Goal: Task Accomplishment & Management: Manage account settings

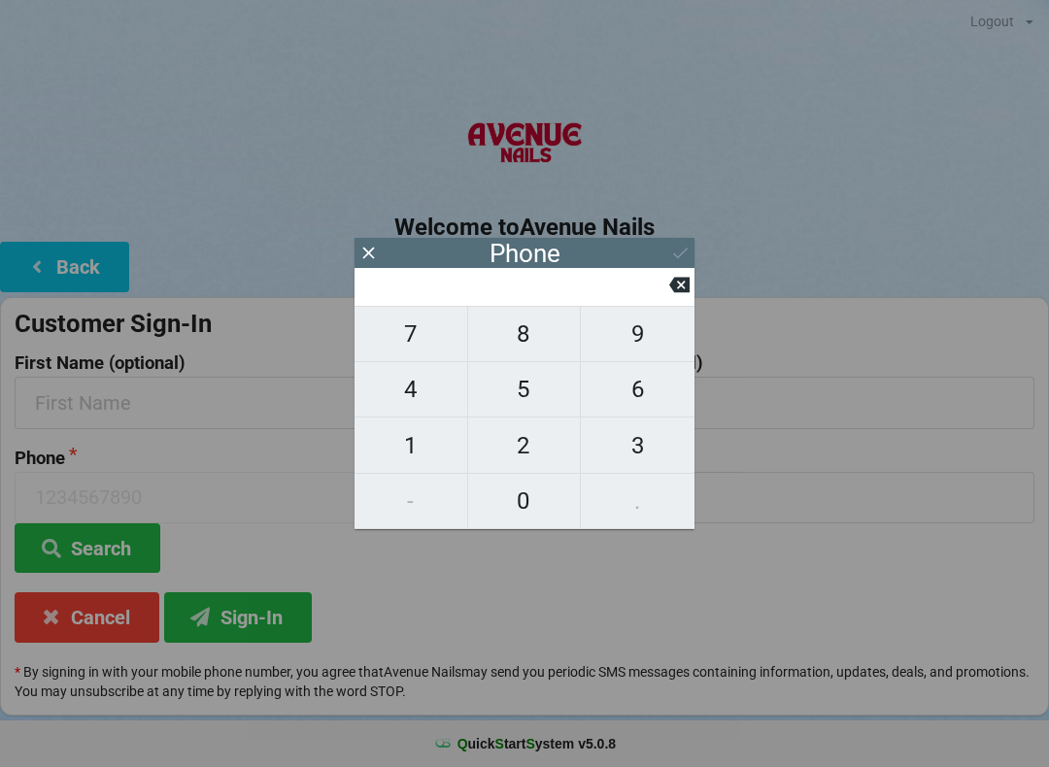
scroll to position [0, 2]
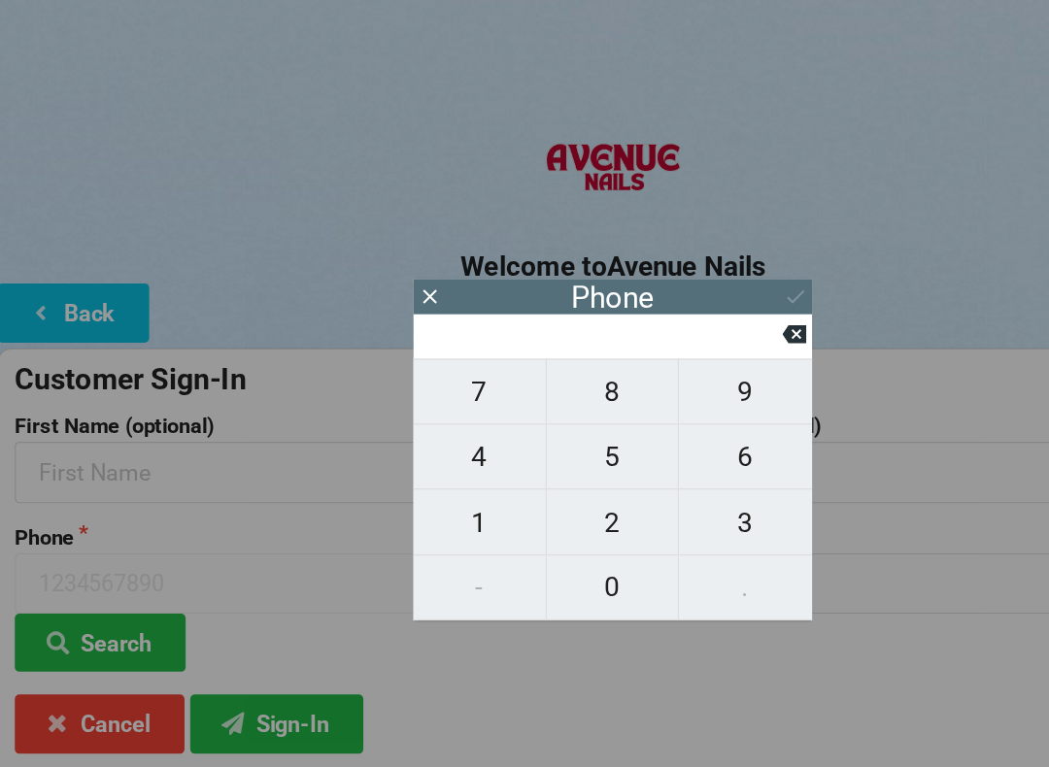
click at [678, 293] on icon at bounding box center [679, 286] width 20 height 16
click at [382, 241] on div "Phone" at bounding box center [525, 253] width 340 height 30
click at [367, 243] on icon at bounding box center [368, 253] width 20 height 20
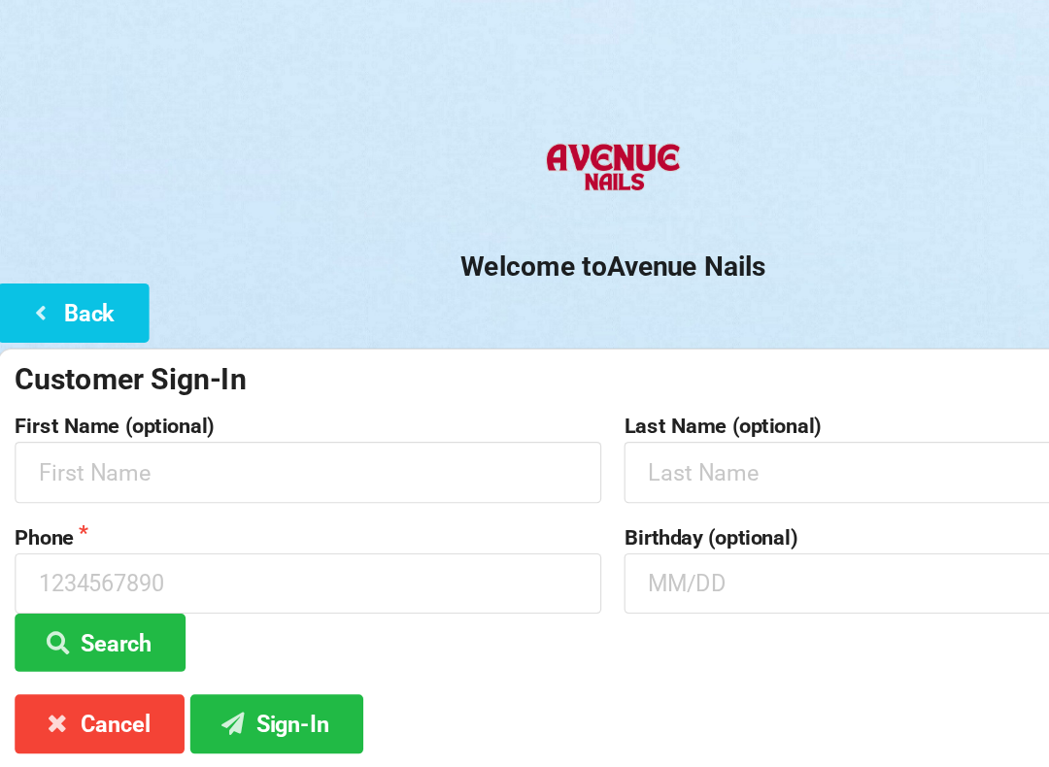
click at [57, 261] on button "Back" at bounding box center [64, 267] width 129 height 50
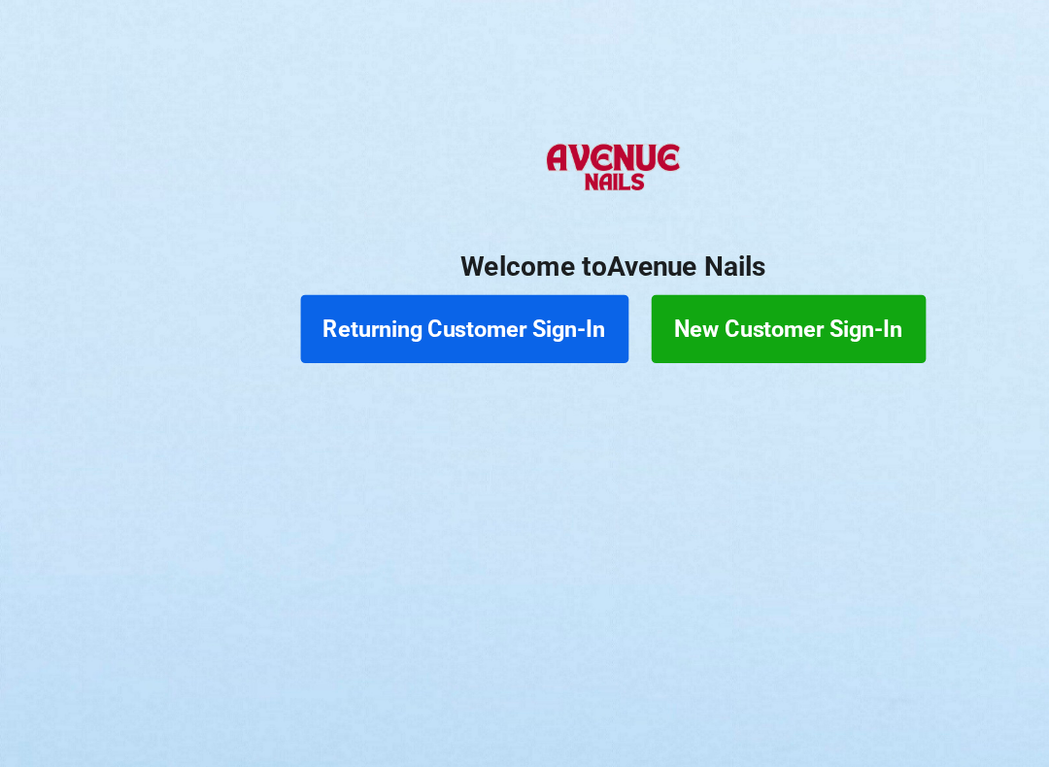
click at [464, 278] on button "Returning Customer Sign-In" at bounding box center [398, 281] width 280 height 58
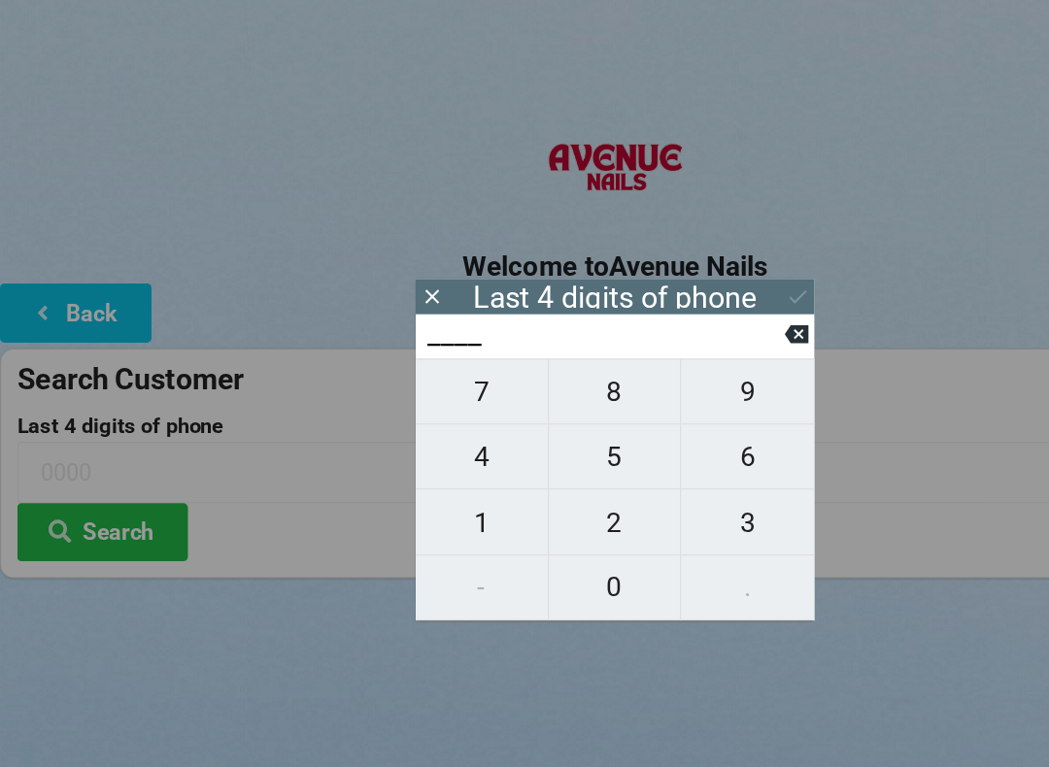
click at [418, 392] on span "4" at bounding box center [411, 389] width 113 height 41
type input "4___"
click at [400, 329] on span "7" at bounding box center [411, 334] width 113 height 41
type input "47__"
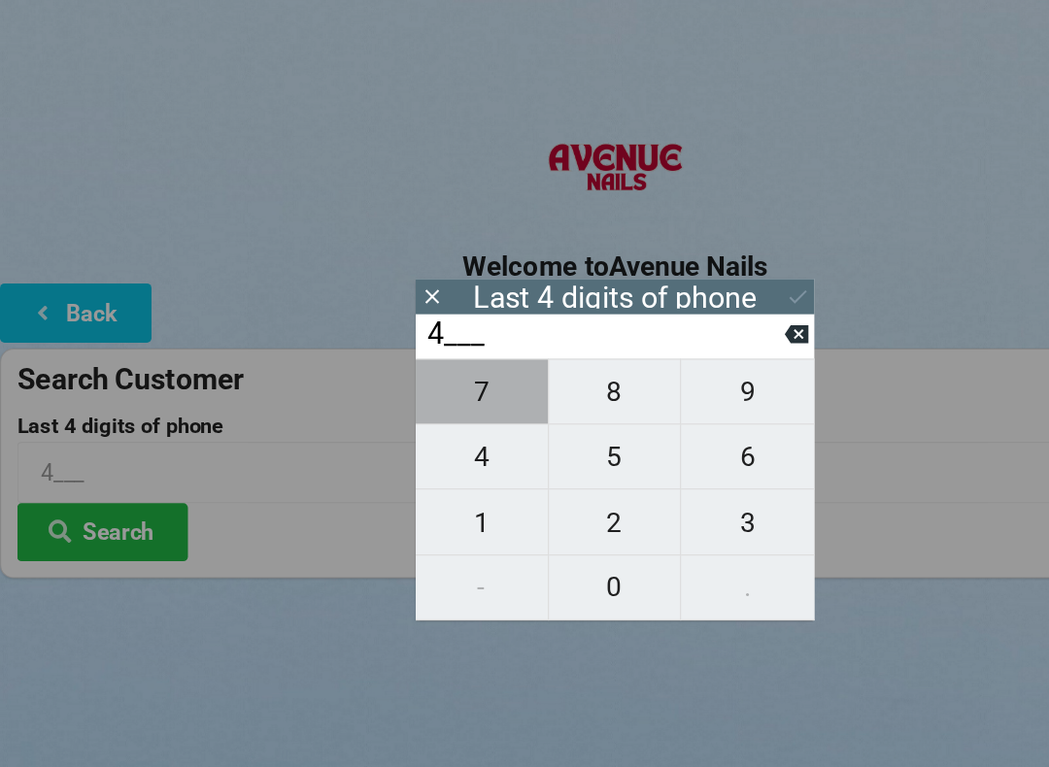
type input "47__"
click at [523, 392] on span "5" at bounding box center [524, 389] width 113 height 41
type input "475_"
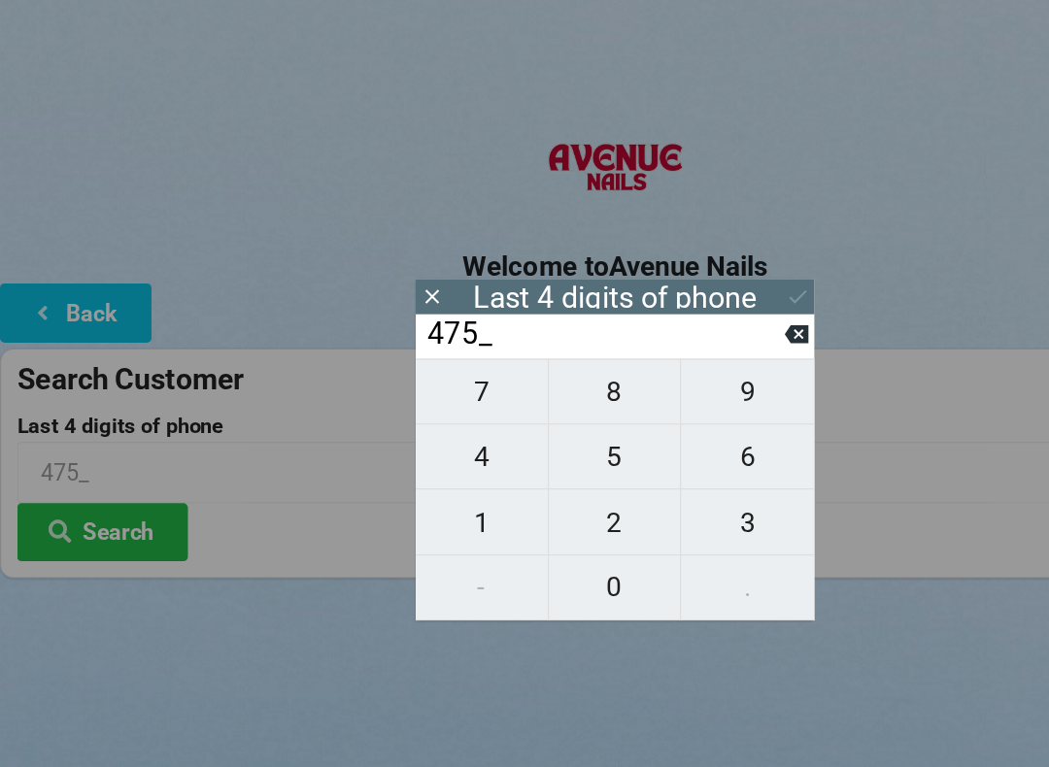
click at [527, 328] on span "8" at bounding box center [524, 334] width 113 height 41
type input "4758"
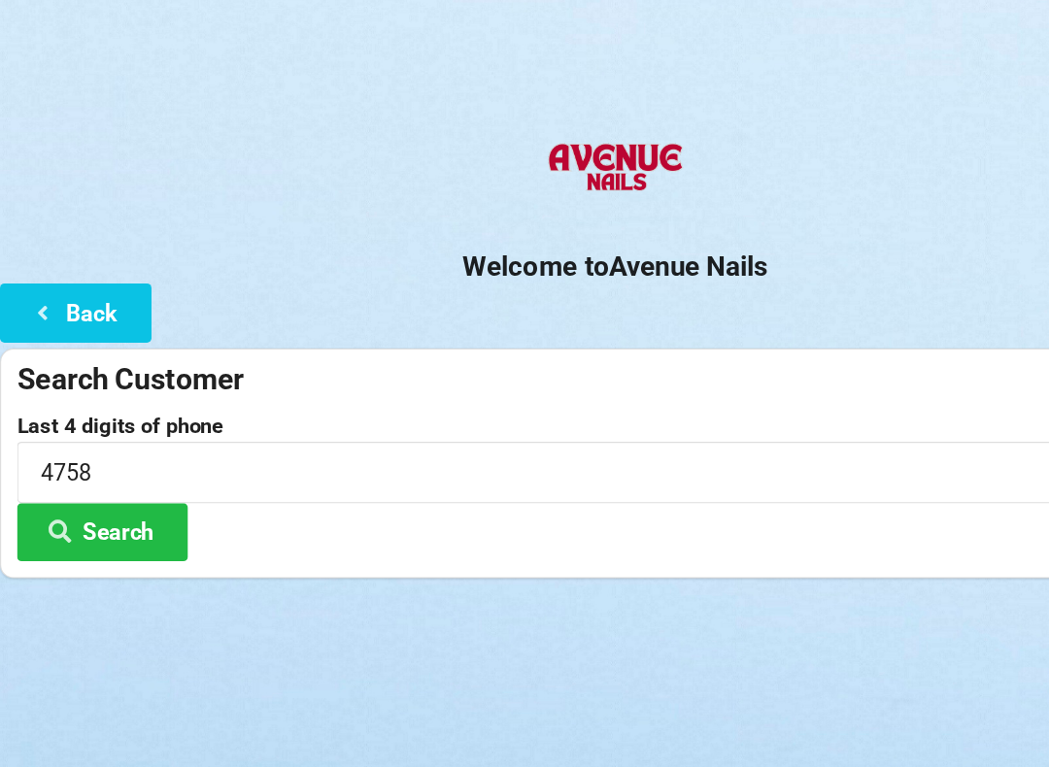
click at [707, 278] on div "Welcome to Avenue Nails Back Search Customer Last 4 digits of phone 4758 Search" at bounding box center [524, 300] width 1049 height 388
click at [688, 297] on div "Search Customer Last 4 digits of phone 4758 Search" at bounding box center [524, 395] width 1049 height 196
click at [91, 259] on button "Back" at bounding box center [64, 267] width 129 height 50
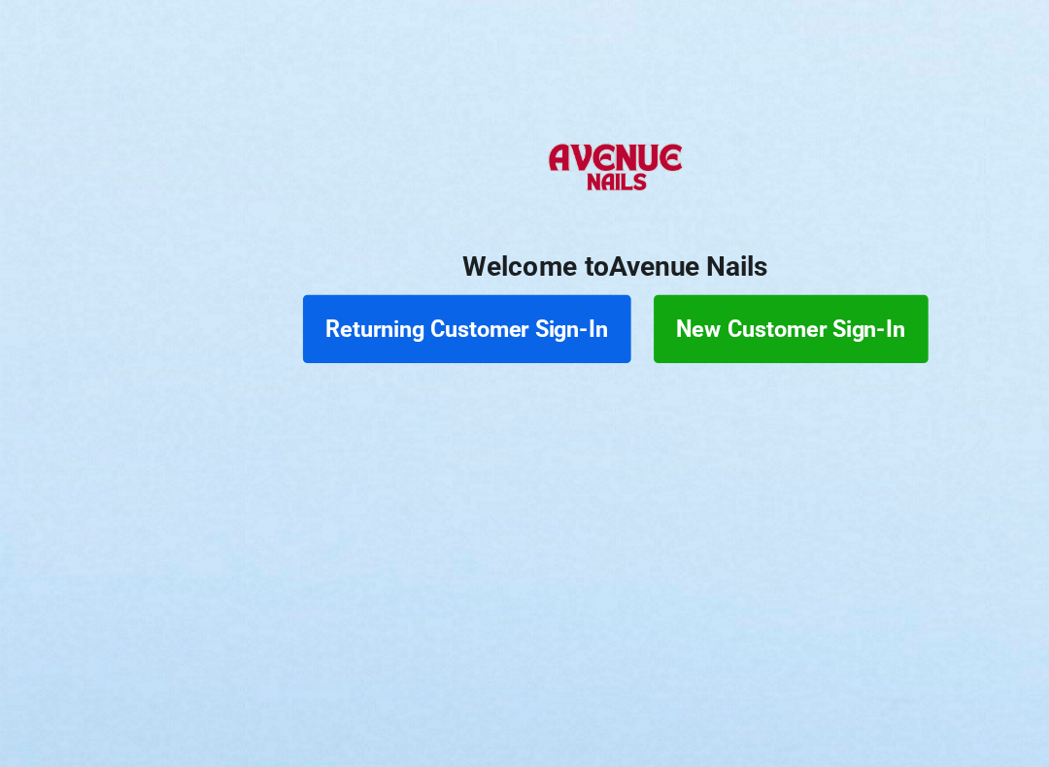
click at [398, 288] on button "Returning Customer Sign-In" at bounding box center [398, 281] width 280 height 58
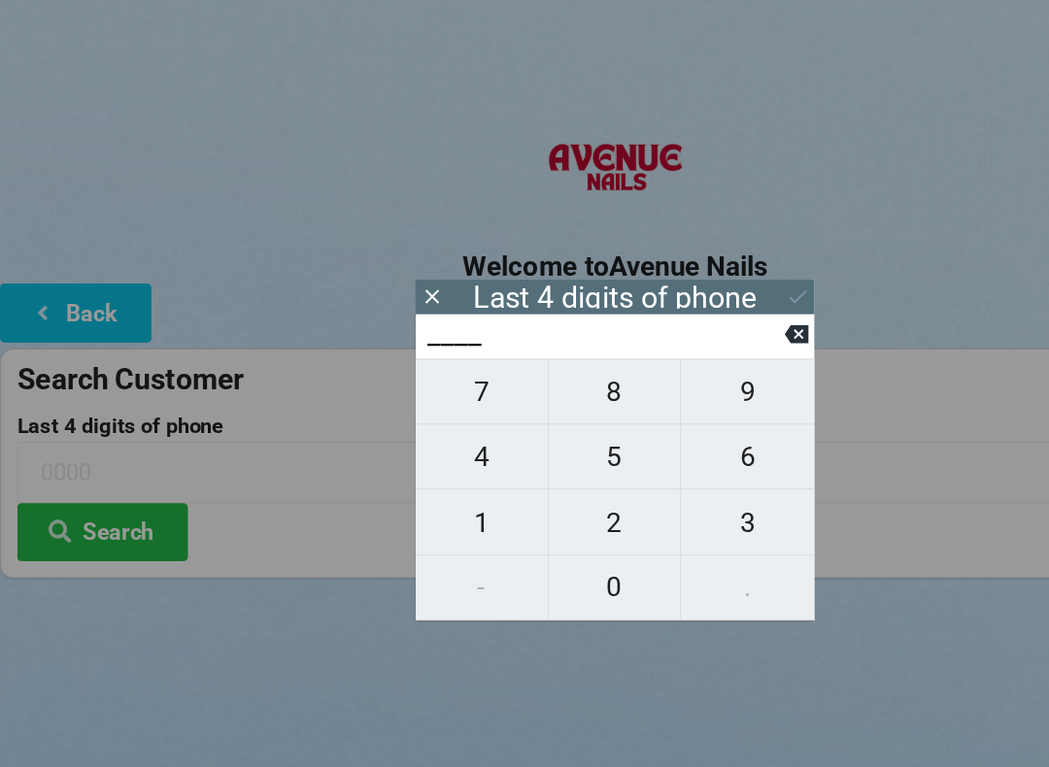
click at [426, 390] on span "4" at bounding box center [411, 389] width 113 height 41
type input "4___"
click at [530, 346] on span "8" at bounding box center [524, 334] width 113 height 41
type input "48__"
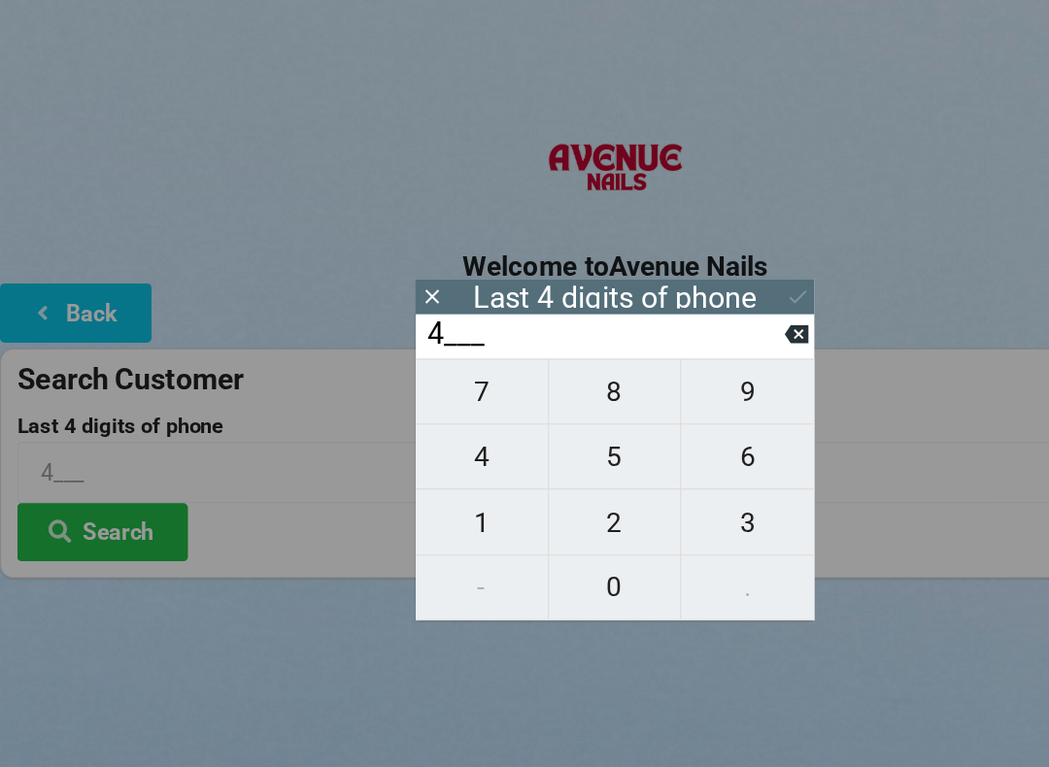
type input "48__"
click at [428, 340] on span "7" at bounding box center [411, 334] width 113 height 41
type input "487_"
click at [535, 406] on span "5" at bounding box center [524, 389] width 113 height 41
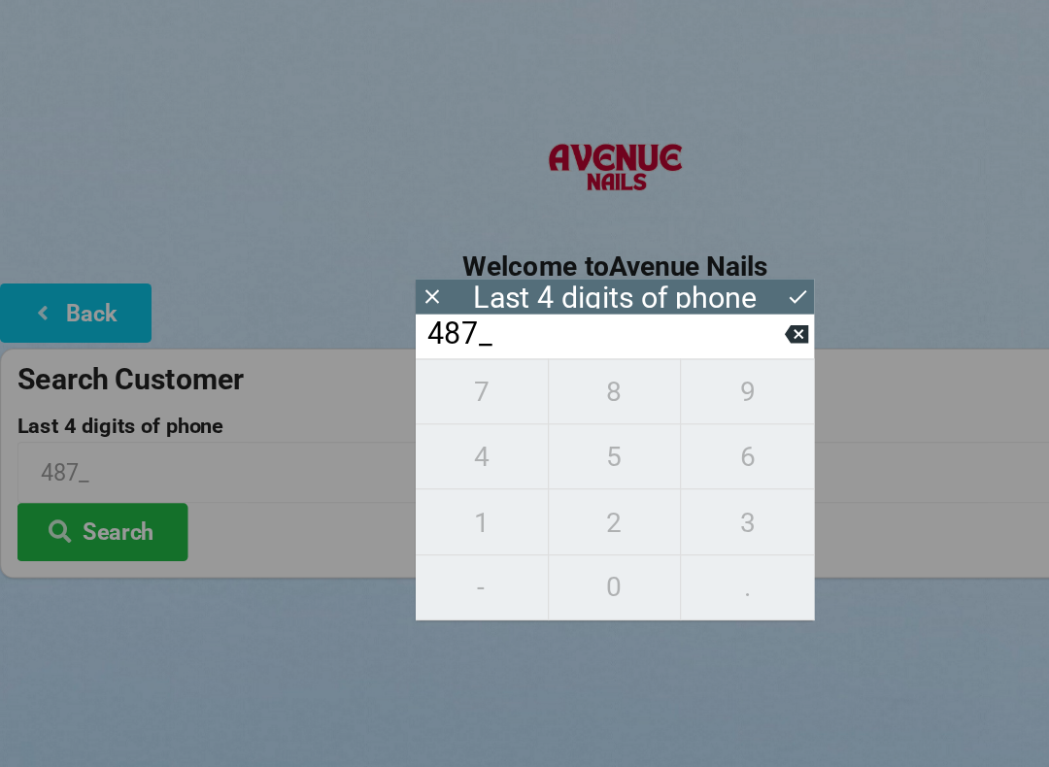
type input "4875"
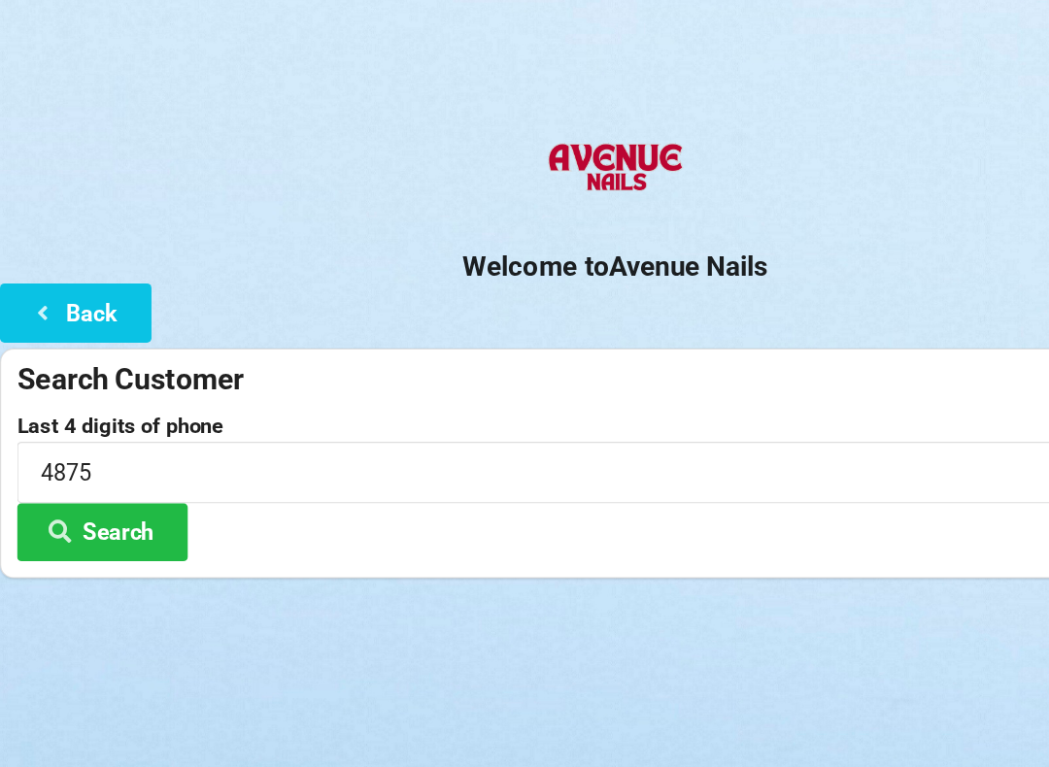
click at [413, 570] on div "Logout Logout Sign-In Welcome to Avenue Nails Back Search Customer Last 4 digit…" at bounding box center [524, 383] width 1049 height 767
click at [113, 455] on button "Search" at bounding box center [88, 454] width 146 height 50
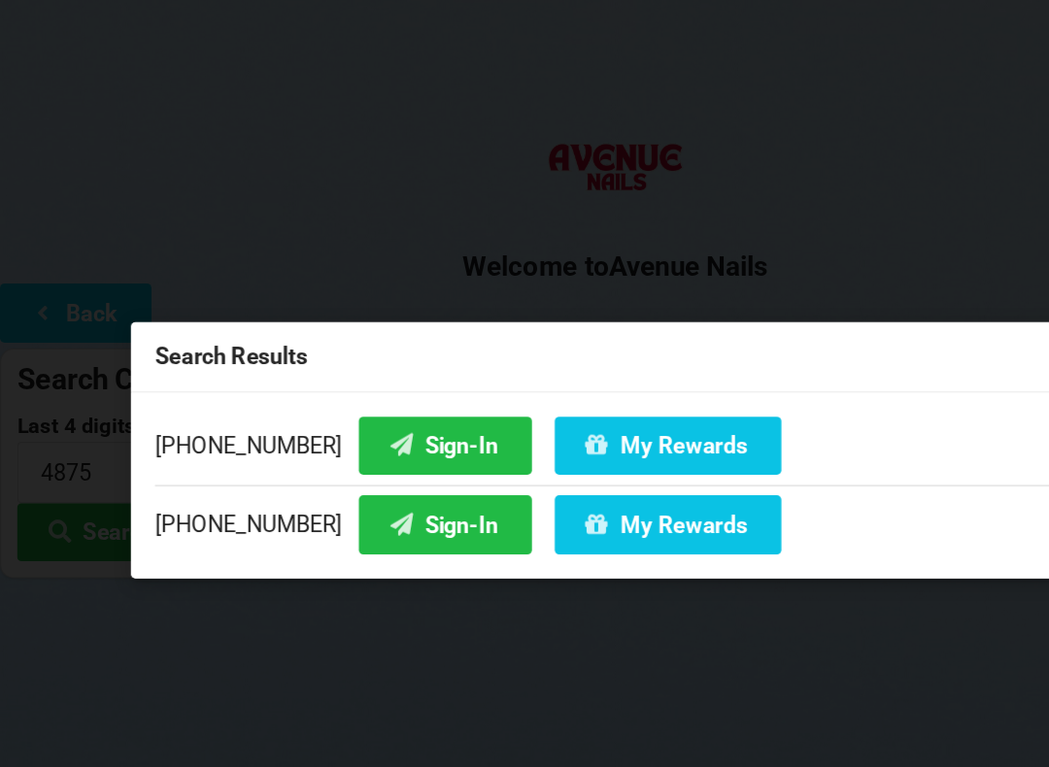
click at [367, 372] on button "Sign-In" at bounding box center [380, 380] width 148 height 50
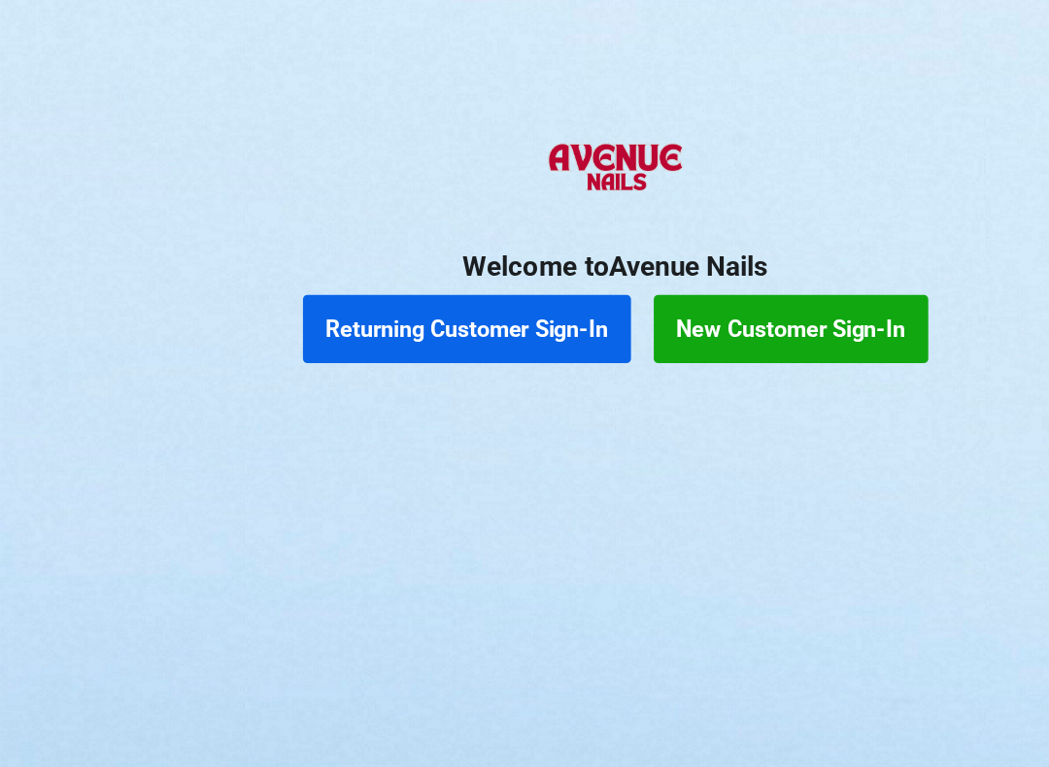
click at [447, 264] on button "Returning Customer Sign-In" at bounding box center [398, 281] width 280 height 58
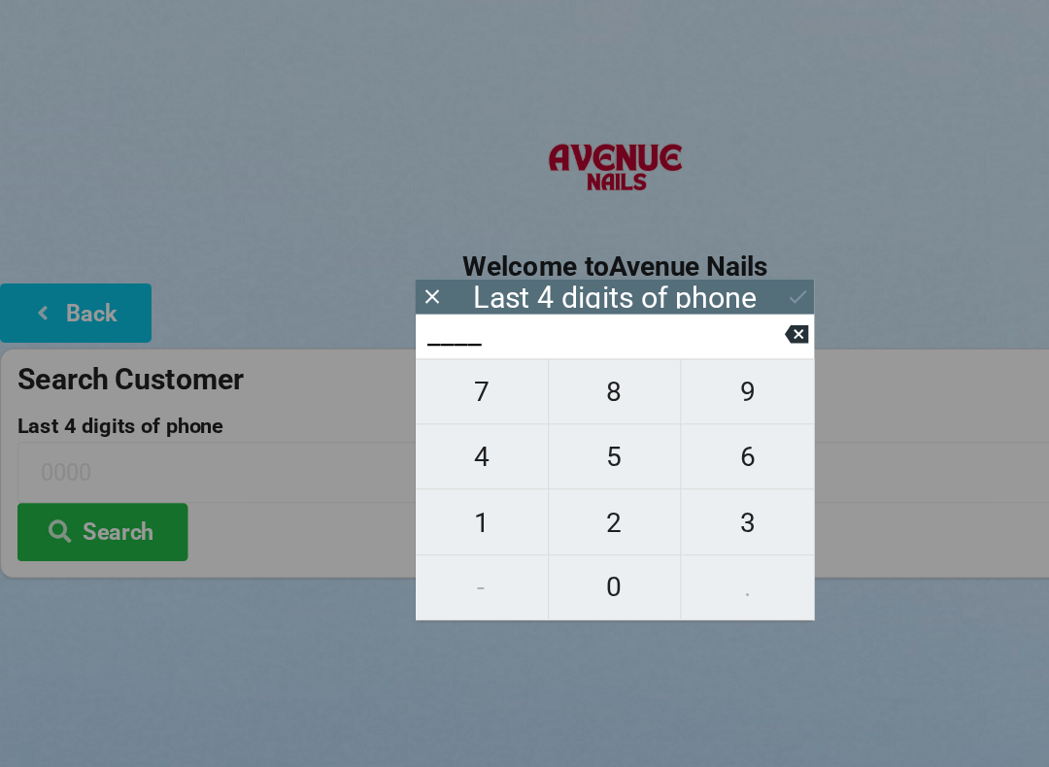
click at [428, 386] on span "4" at bounding box center [411, 389] width 113 height 41
type input "4___"
click at [439, 340] on span "7" at bounding box center [411, 334] width 113 height 41
type input "47__"
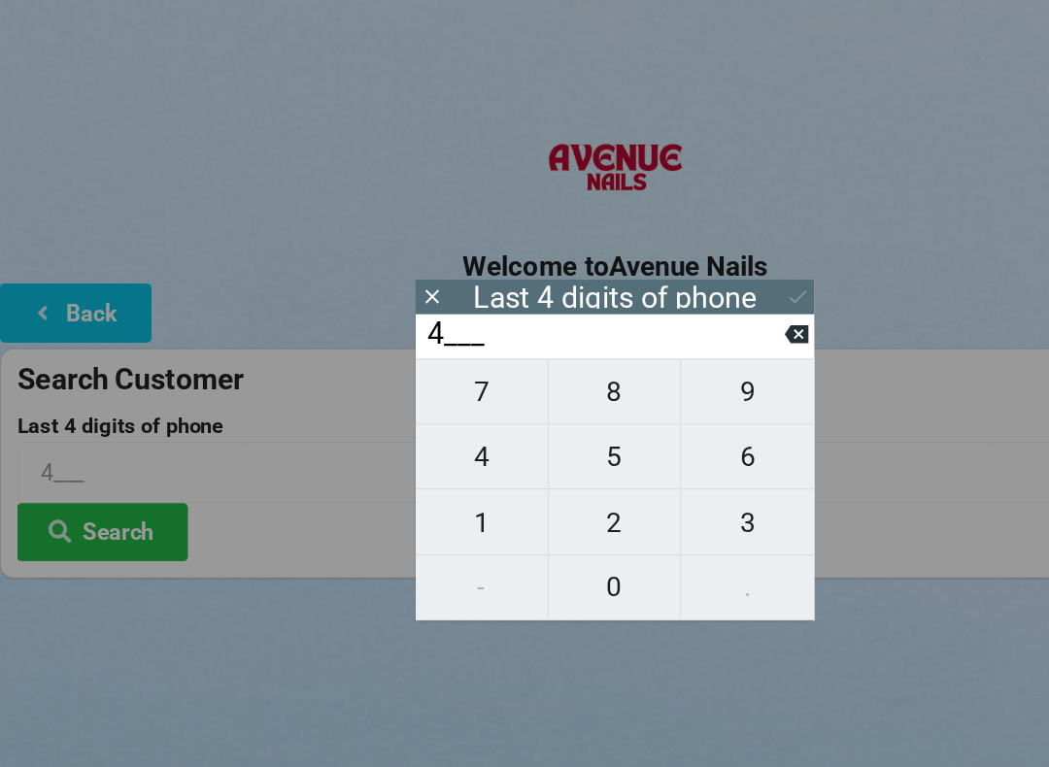
type input "47__"
click at [502, 394] on span "5" at bounding box center [524, 389] width 113 height 41
type input "475_"
click at [527, 337] on span "8" at bounding box center [524, 334] width 113 height 41
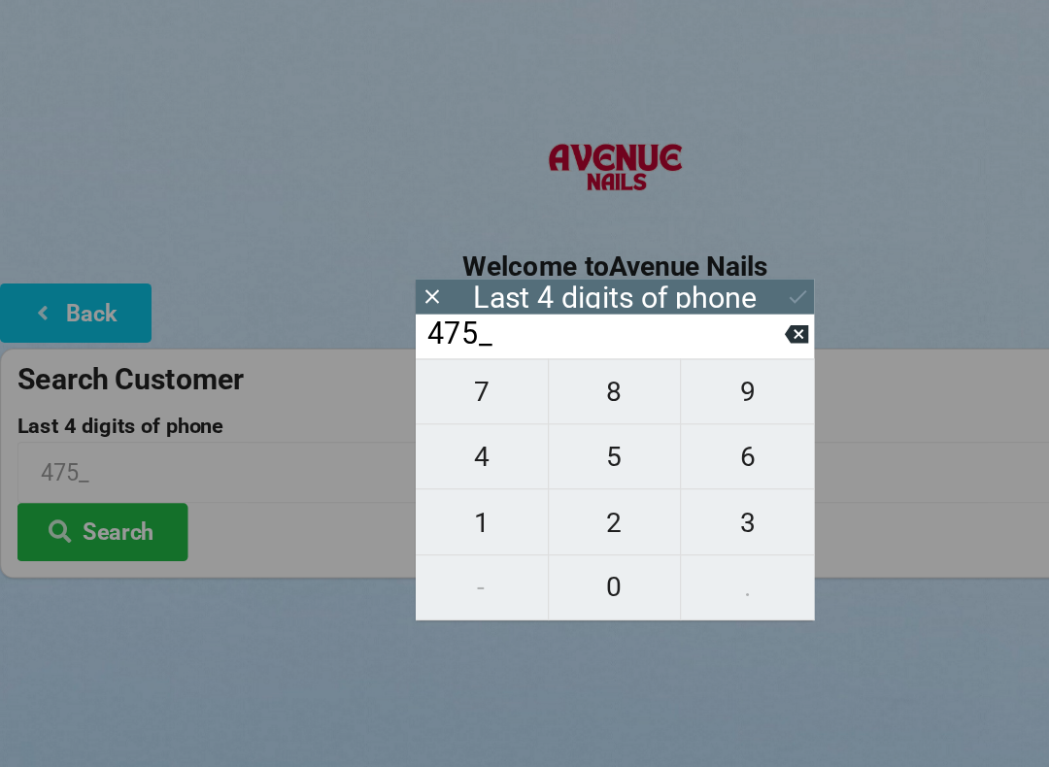
type input "4758"
click at [674, 252] on icon at bounding box center [680, 253] width 20 height 20
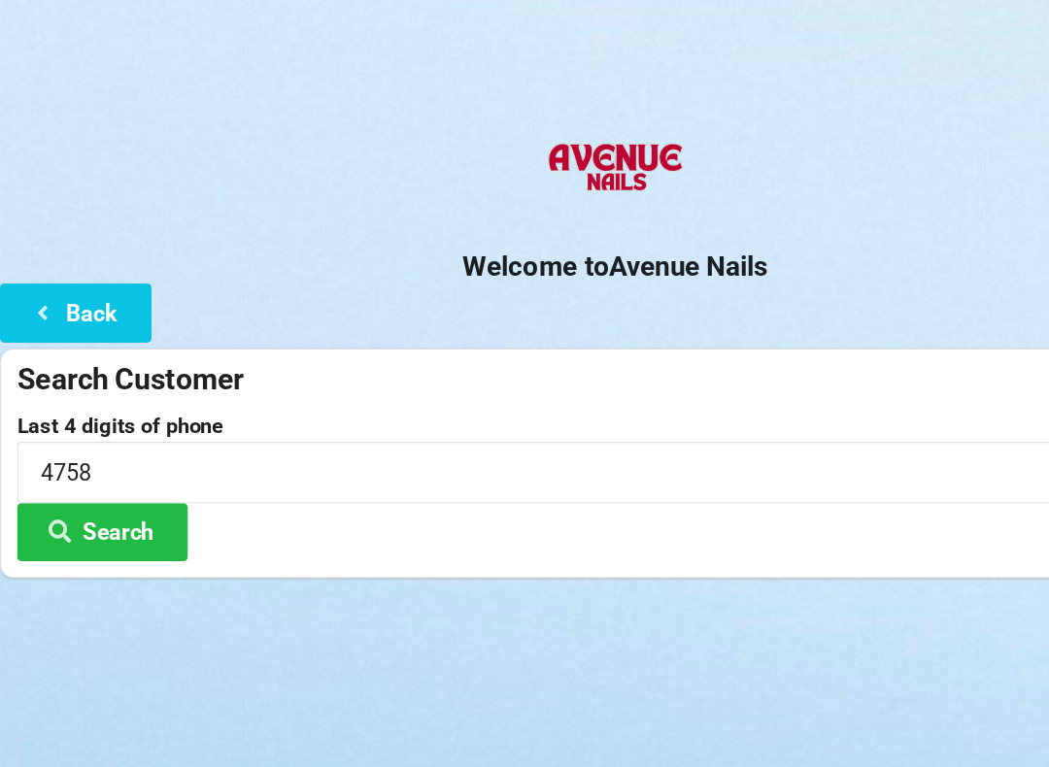
click at [131, 447] on button "Search" at bounding box center [88, 454] width 146 height 50
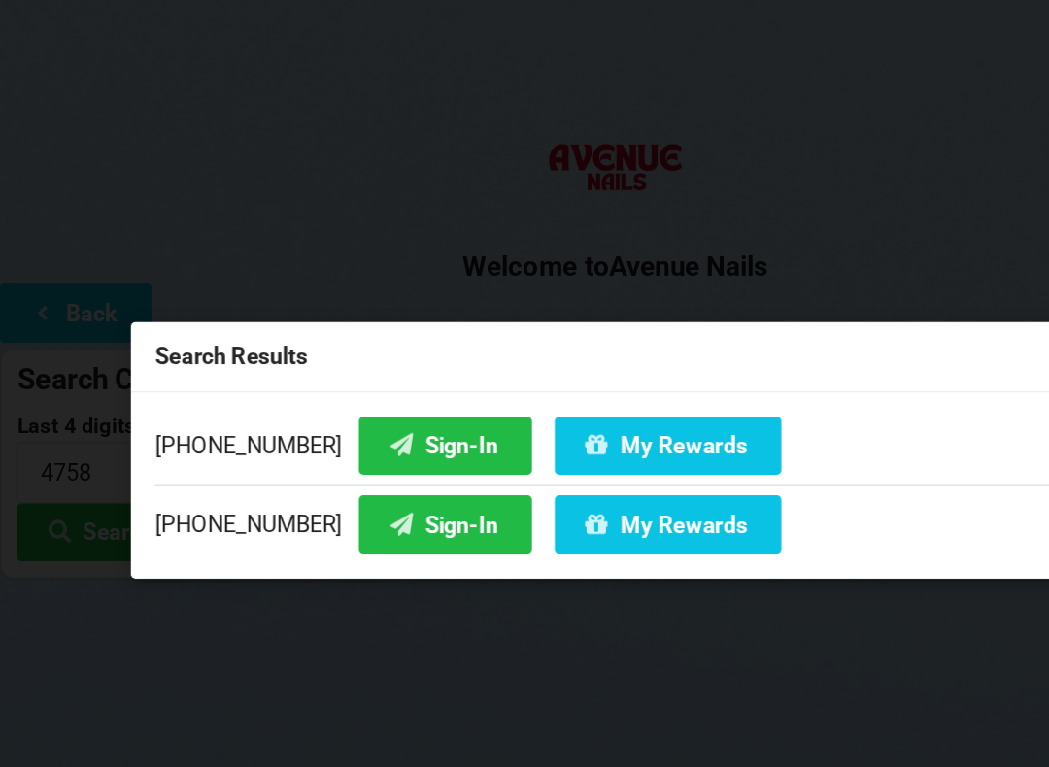
click at [377, 451] on button "Sign-In" at bounding box center [380, 448] width 148 height 50
